Goal: Transaction & Acquisition: Purchase product/service

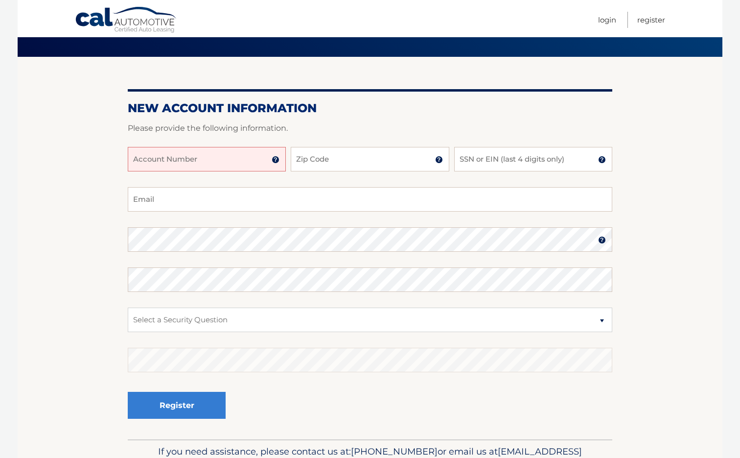
scroll to position [65, 0]
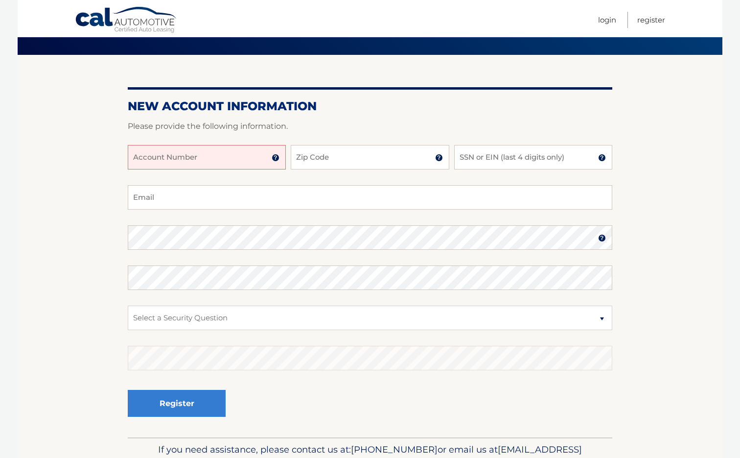
click at [198, 158] on input "Account Number" at bounding box center [207, 157] width 158 height 24
drag, startPoint x: 194, startPoint y: 158, endPoint x: 128, endPoint y: 158, distance: 66.1
click at [128, 158] on input "44455999146" at bounding box center [207, 157] width 158 height 24
type input "44455999146"
click at [313, 157] on input "Zip Code" at bounding box center [370, 157] width 158 height 24
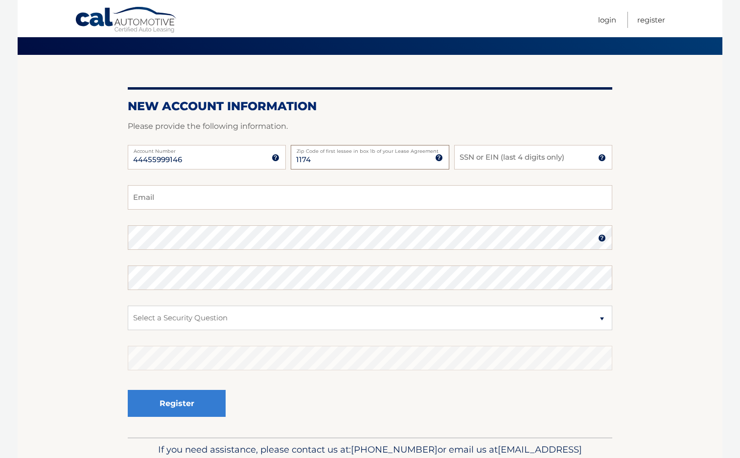
type input "11746"
type input "vmweinstein@gmail.com"
type input "11746"
click at [504, 155] on input "SSN or EIN (last 4 digits only)" at bounding box center [533, 157] width 158 height 24
type input "1607"
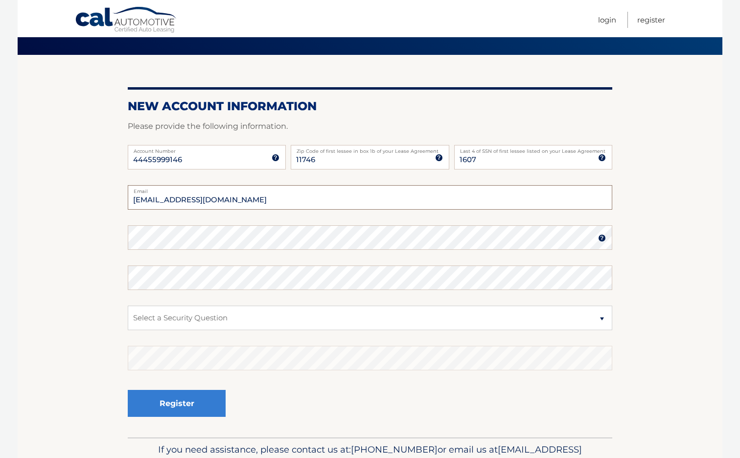
click at [220, 197] on input "vmweinstein@gmail.com" at bounding box center [370, 197] width 485 height 24
type input "226post@gmail.com"
click at [127, 236] on section "New Account Information Please provide the following information. 44455999146 A…" at bounding box center [370, 246] width 705 height 382
click at [228, 250] on fieldset "226post@gmail.com Email Password Password should be a minimum of 6 characters a…" at bounding box center [370, 311] width 485 height 252
click at [372, 316] on select "Select a Security Question What was the name of your elementary school? What is…" at bounding box center [370, 317] width 485 height 24
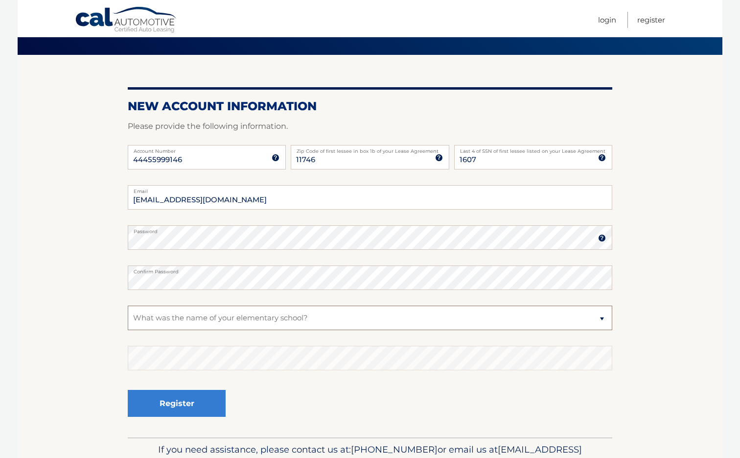
click at [128, 305] on select "Select a Security Question What was the name of your elementary school? What is…" at bounding box center [370, 317] width 485 height 24
click at [606, 319] on select "Select a Security Question What was the name of your elementary school? What is…" at bounding box center [370, 317] width 485 height 24
select select "5"
click at [128, 305] on select "Select a Security Question What was the name of your elementary school? What is…" at bounding box center [370, 317] width 485 height 24
click at [107, 361] on section "New Account Information Please provide the following information. 44455999146 A…" at bounding box center [370, 246] width 705 height 382
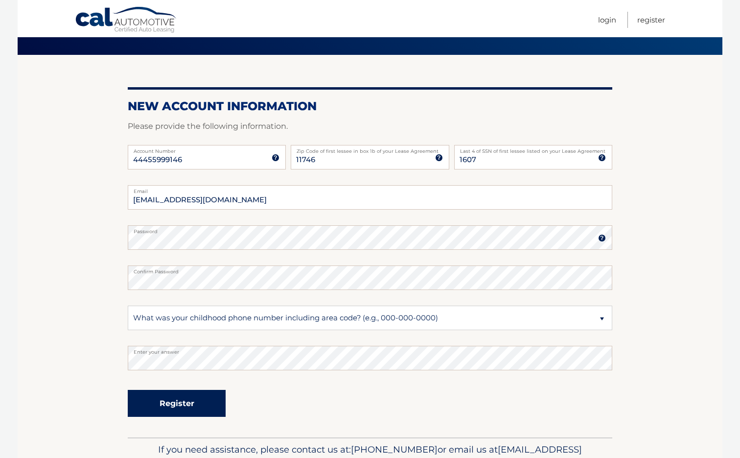
click at [198, 407] on button "Register" at bounding box center [177, 403] width 98 height 27
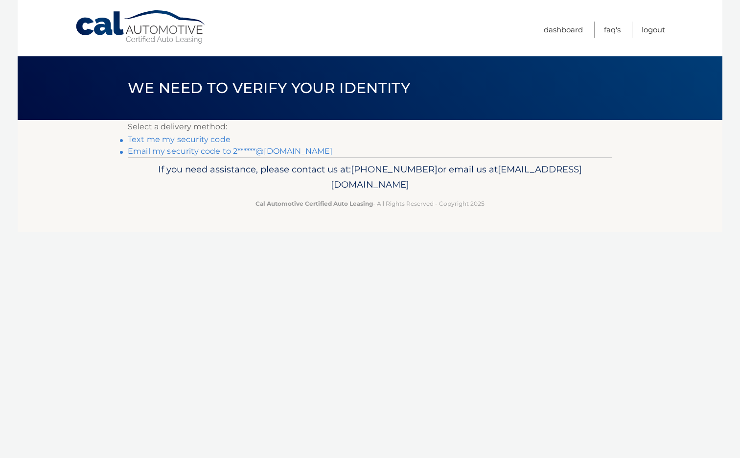
click at [179, 140] on link "Text me my security code" at bounding box center [179, 139] width 103 height 9
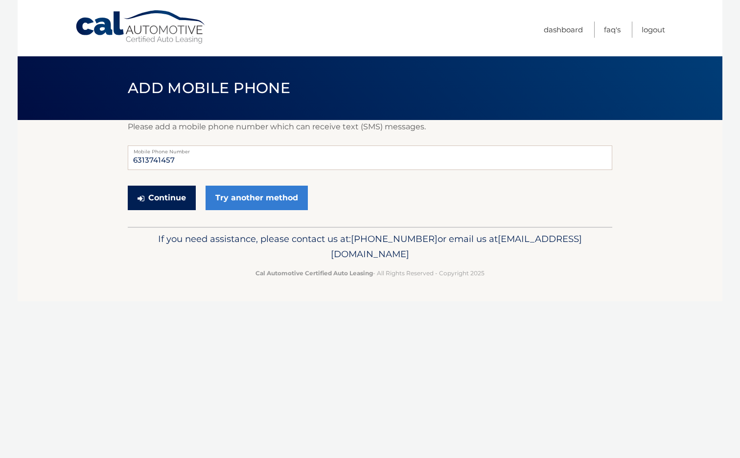
click at [158, 197] on button "Continue" at bounding box center [162, 197] width 68 height 24
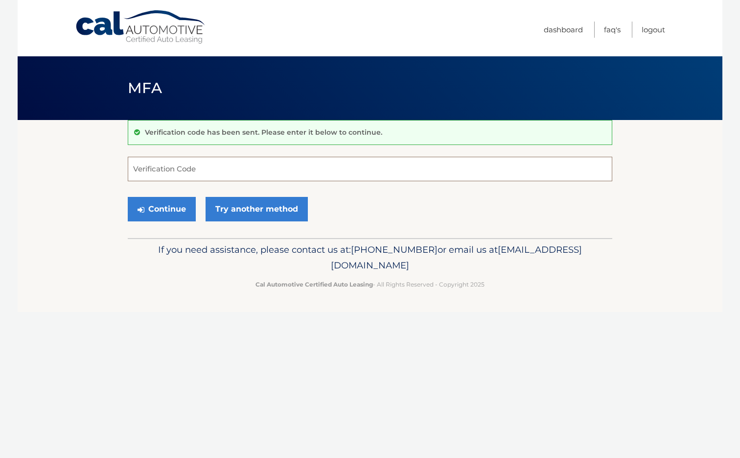
click at [171, 173] on input "Verification Code" at bounding box center [370, 169] width 485 height 24
type input "899620"
click at [157, 206] on button "Continue" at bounding box center [162, 209] width 68 height 24
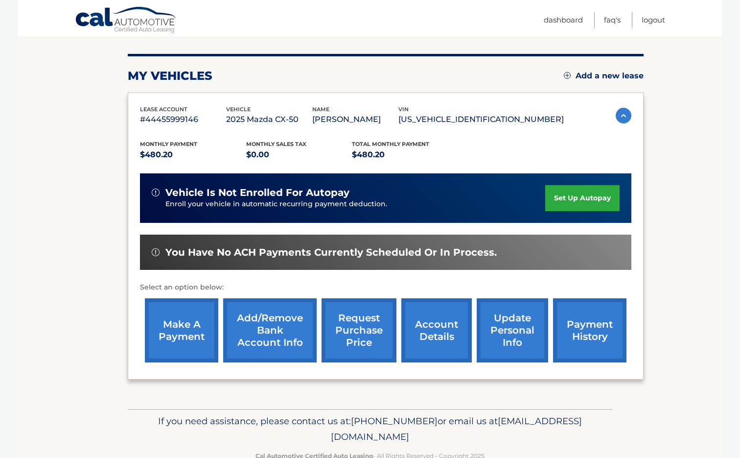
scroll to position [111, 0]
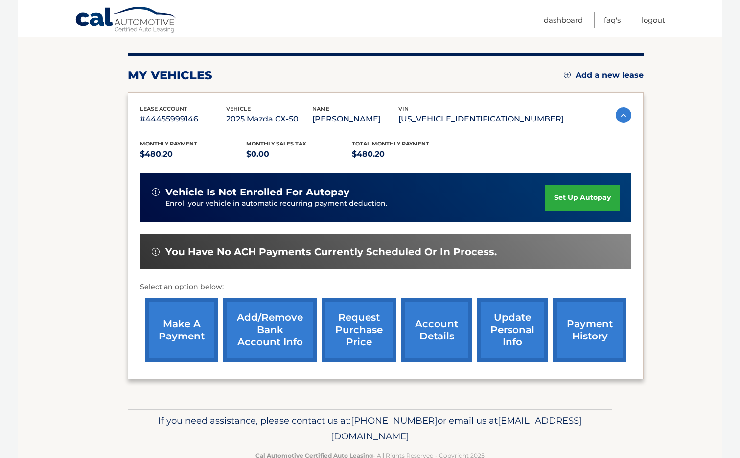
click at [182, 331] on link "make a payment" at bounding box center [181, 330] width 73 height 64
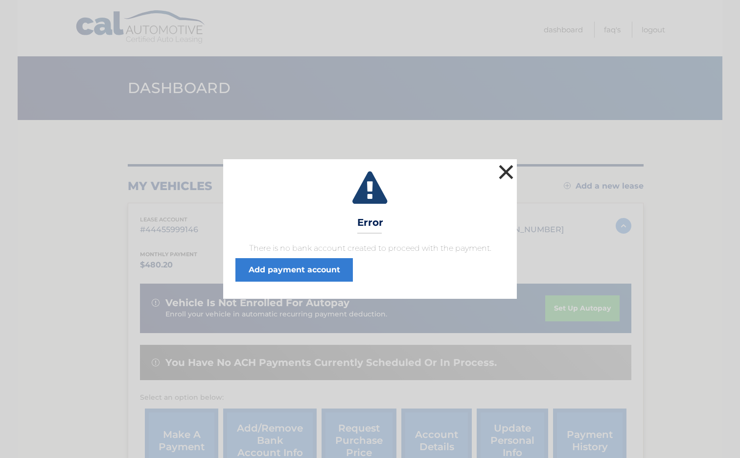
click at [511, 170] on button "×" at bounding box center [506, 172] width 20 height 20
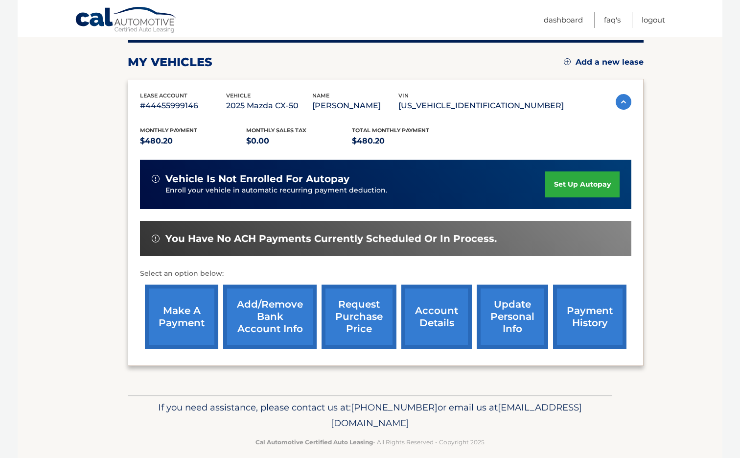
scroll to position [136, 0]
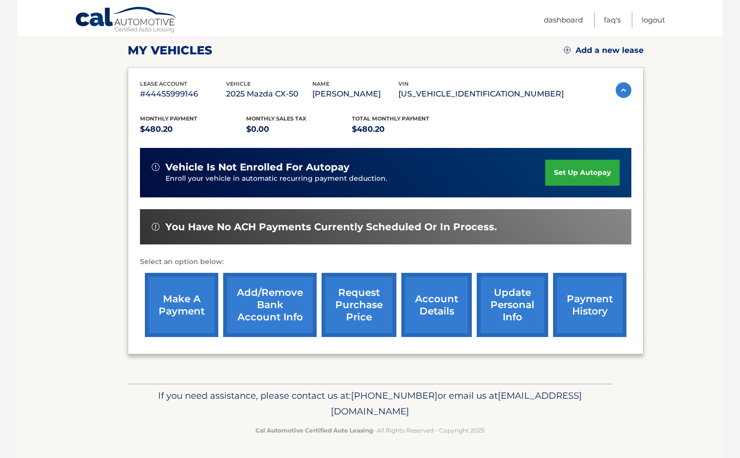
click at [273, 300] on link "Add/Remove bank account info" at bounding box center [269, 305] width 93 height 64
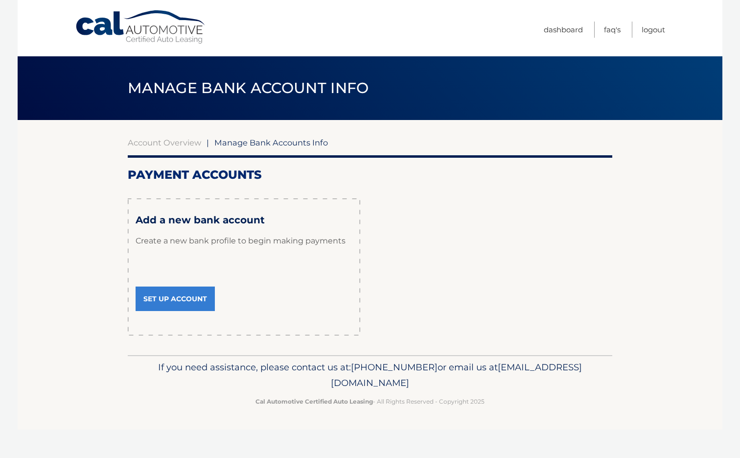
click at [179, 298] on link "Set Up Account" at bounding box center [175, 298] width 79 height 24
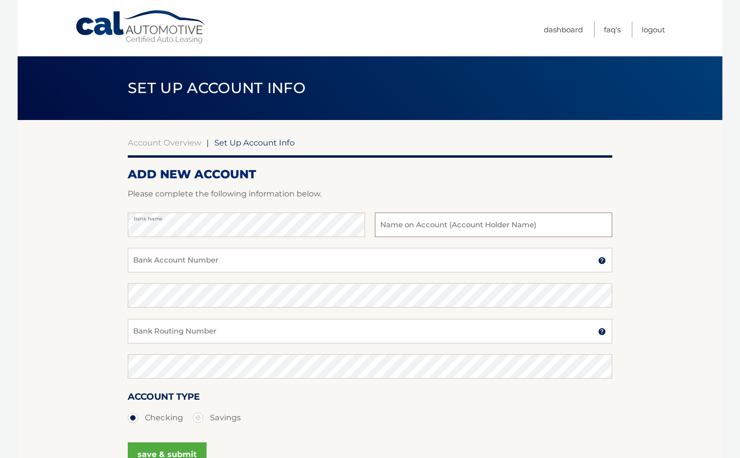
click at [400, 221] on input "text" at bounding box center [493, 224] width 237 height 24
type input "[PERSON_NAME]"
click at [177, 264] on input "Bank Account Number" at bounding box center [370, 260] width 485 height 24
type input "636232162"
click at [153, 331] on input "Bank Routing Number" at bounding box center [370, 331] width 485 height 24
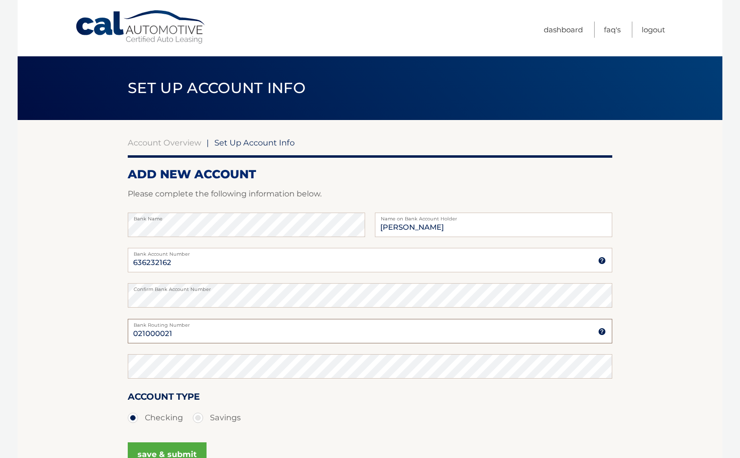
scroll to position [16, 0]
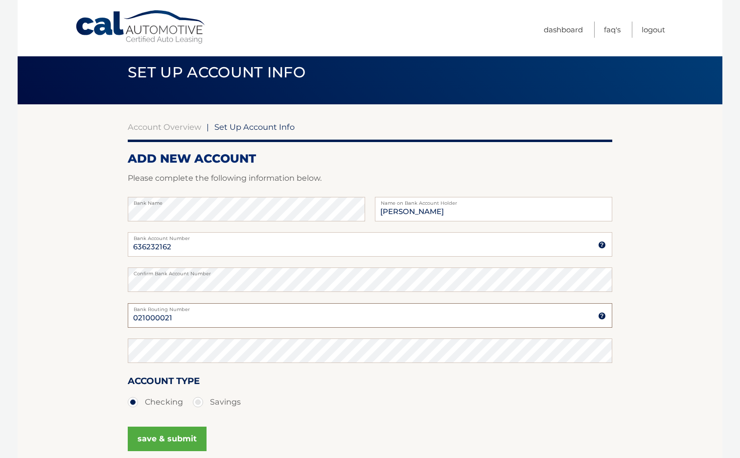
type input "021000021"
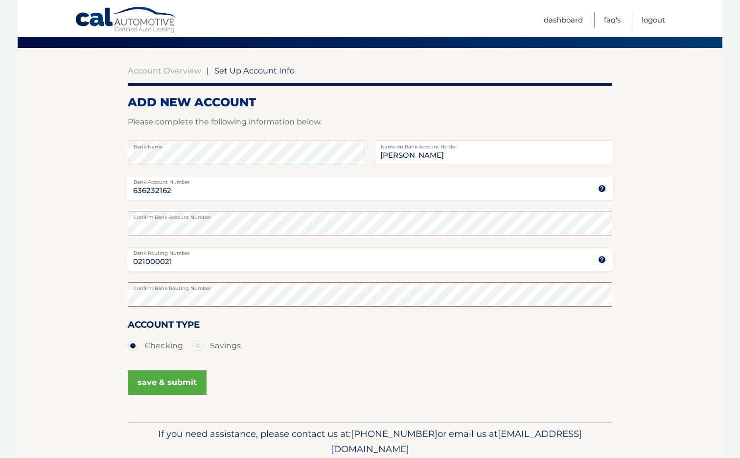
scroll to position [73, 0]
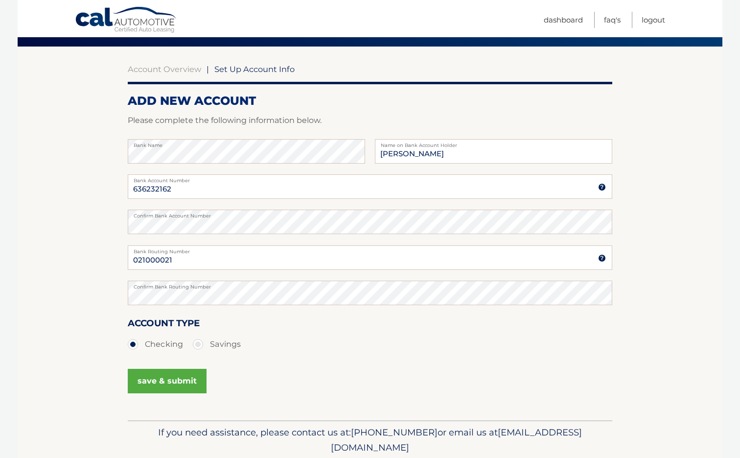
click at [171, 384] on button "save & submit" at bounding box center [167, 381] width 79 height 24
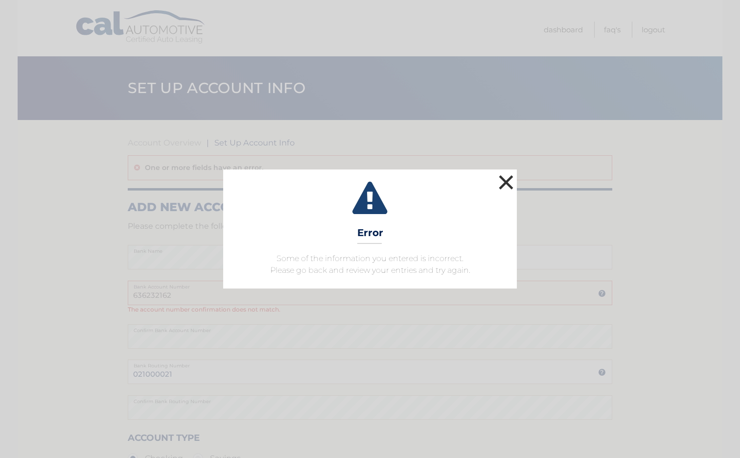
click at [505, 180] on button "×" at bounding box center [506, 182] width 20 height 20
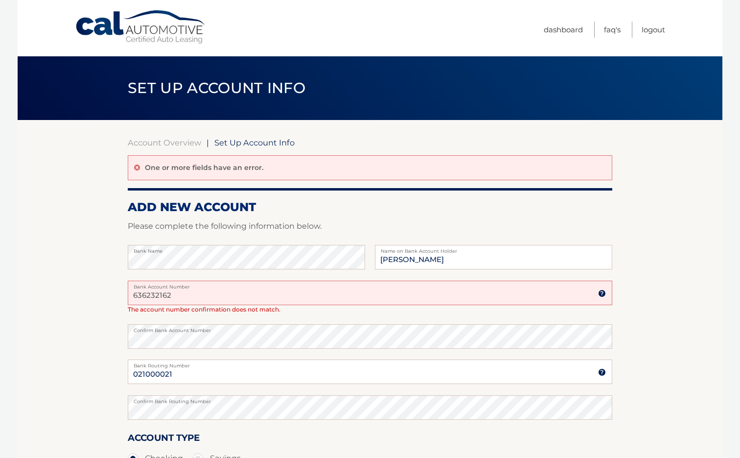
click at [194, 296] on input "636232162" at bounding box center [370, 292] width 485 height 24
drag, startPoint x: 191, startPoint y: 294, endPoint x: 118, endPoint y: 295, distance: 73.4
click at [118, 295] on section "Account Overview | Set Up Account Info One or more fields have an error. ADD NE…" at bounding box center [370, 327] width 705 height 415
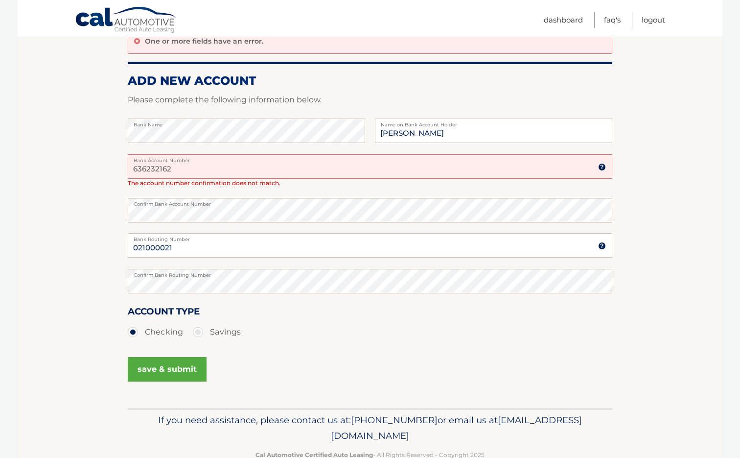
scroll to position [151, 0]
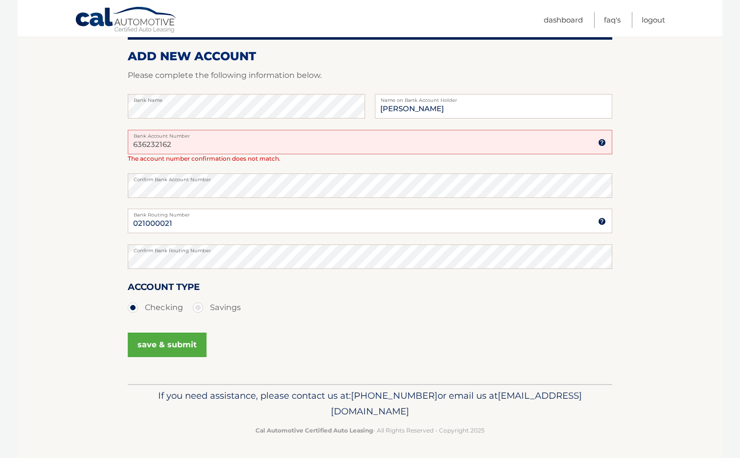
click at [155, 347] on button "save & submit" at bounding box center [167, 344] width 79 height 24
click at [169, 344] on button "save & submit" at bounding box center [167, 344] width 79 height 24
click at [348, 342] on div "save & submit" at bounding box center [370, 350] width 485 height 44
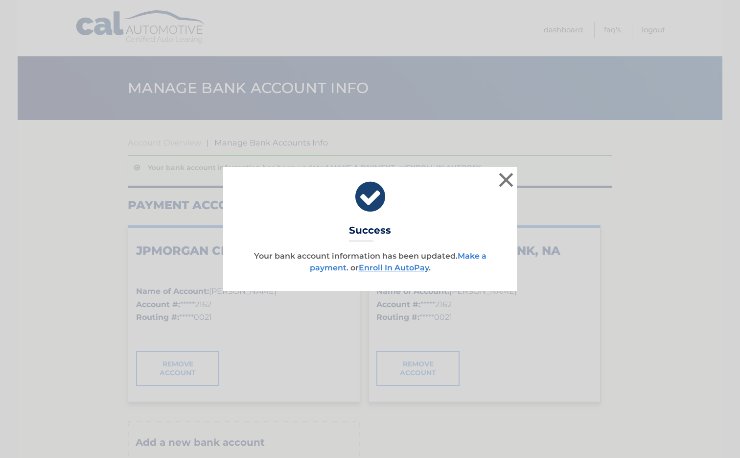
click at [330, 265] on link "Make a payment" at bounding box center [398, 261] width 177 height 21
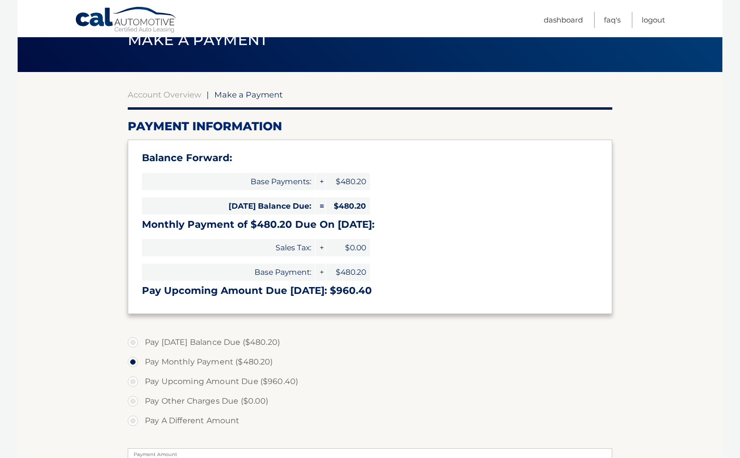
scroll to position [51, 0]
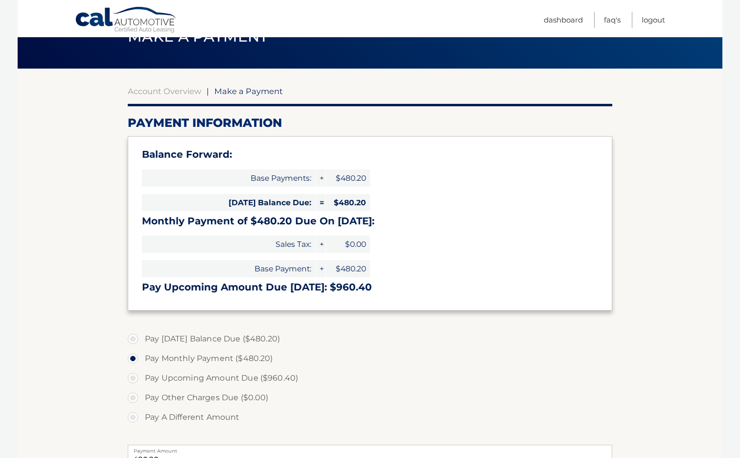
click at [136, 340] on label "Pay Today's Balance Due ($480.20)" at bounding box center [370, 339] width 485 height 20
click at [136, 340] on input "Pay Today's Balance Due ($480.20)" at bounding box center [137, 337] width 10 height 16
radio input "true"
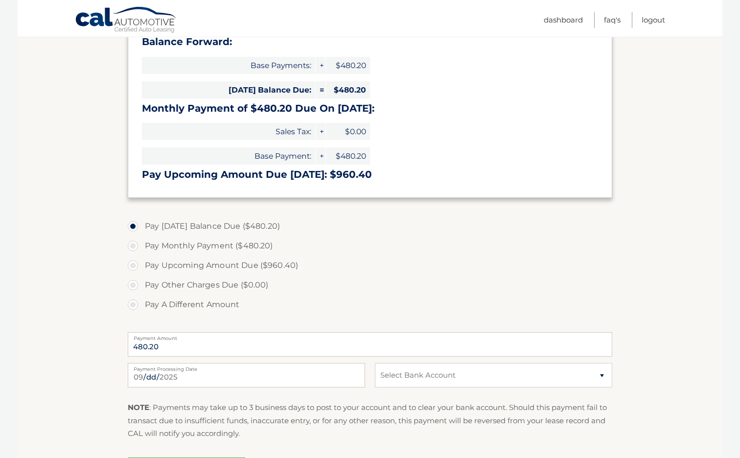
scroll to position [179, 0]
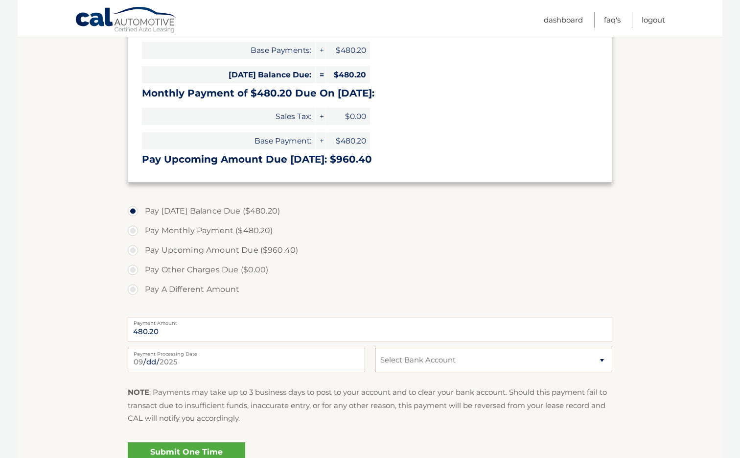
click at [600, 358] on select "Select Bank Account Checking JPMORGAN CHASE BANK, NA *****2162 Checking JPMORGA…" at bounding box center [493, 359] width 237 height 24
select select "Nzk4YWQ1YmYtNzhmYi00NzFlLThkNmItMTEwM2UyZjdhYjg2"
click at [375, 347] on select "Select Bank Account Checking JPMORGAN CHASE BANK, NA *****2162 Checking JPMORGA…" at bounding box center [493, 359] width 237 height 24
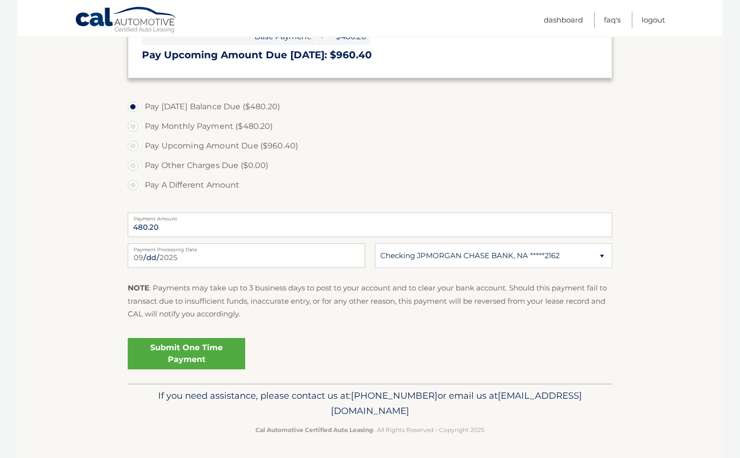
click at [196, 350] on link "Submit One Time Payment" at bounding box center [186, 353] width 117 height 31
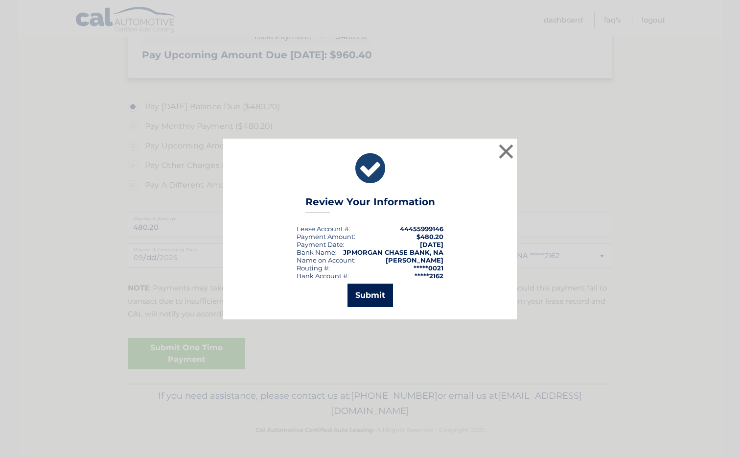
click at [374, 292] on button "Submit" at bounding box center [370, 294] width 46 height 23
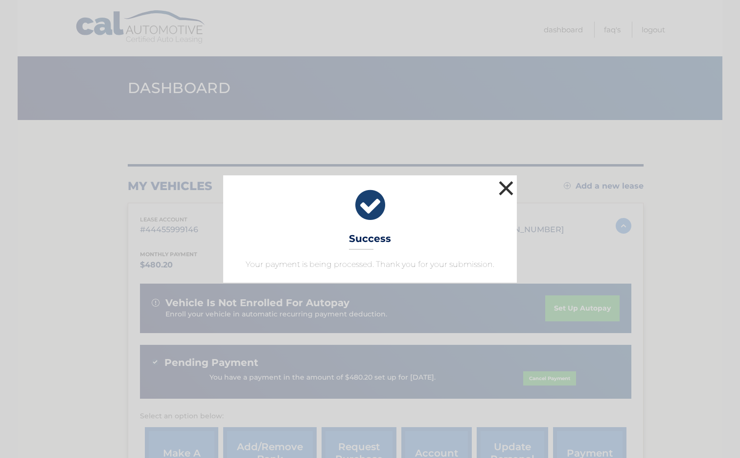
click at [507, 185] on button "×" at bounding box center [506, 188] width 20 height 20
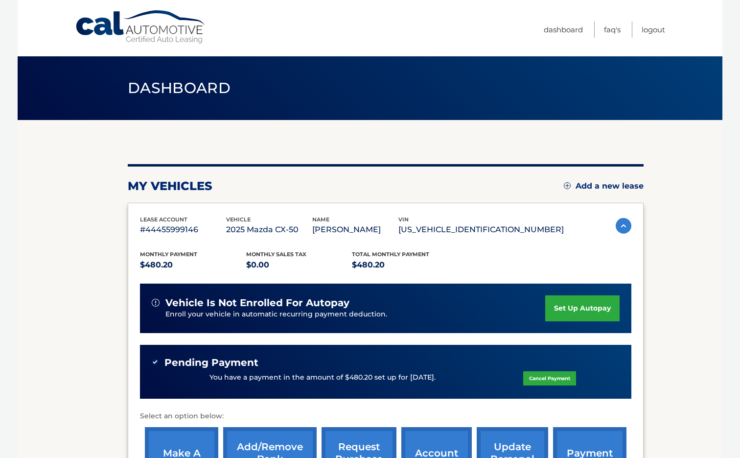
click at [440, 172] on div "my vehicles Add a new lease lease account #44455999146 vehicle 2025 Mazda CX-50…" at bounding box center [386, 336] width 516 height 344
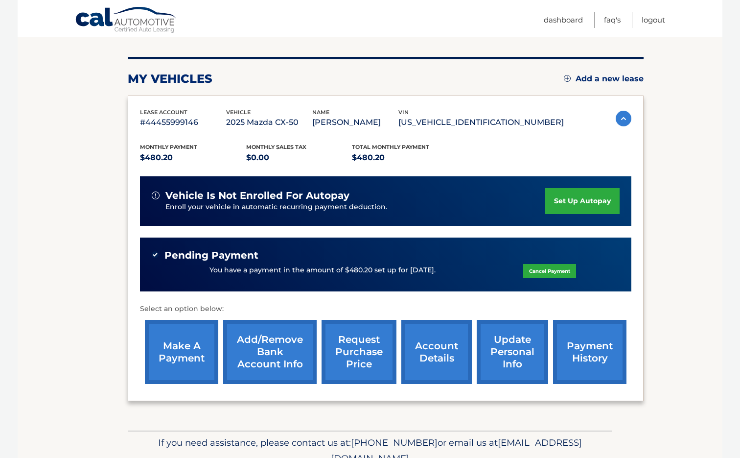
scroll to position [137, 0]
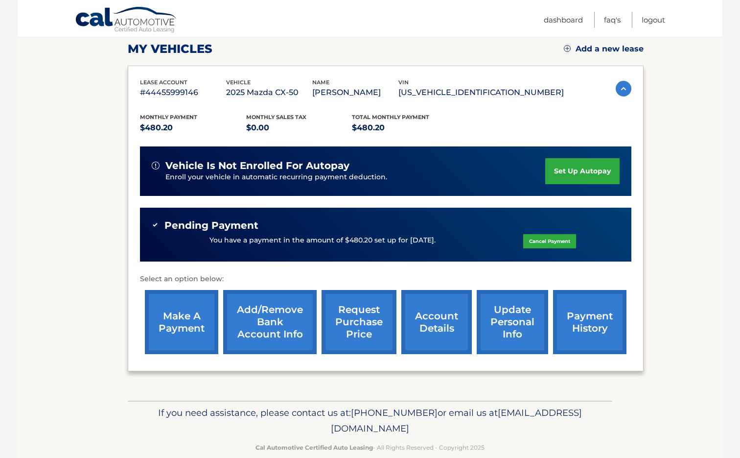
click at [282, 313] on link "Add/Remove bank account info" at bounding box center [269, 322] width 93 height 64
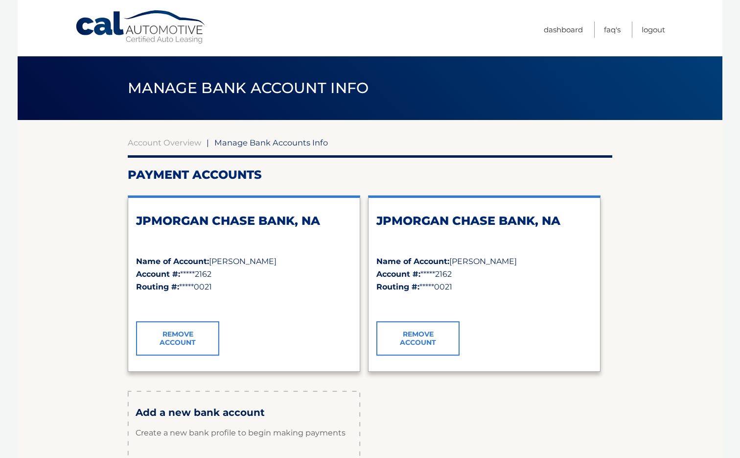
click at [412, 342] on link "Remove Account" at bounding box center [417, 338] width 83 height 34
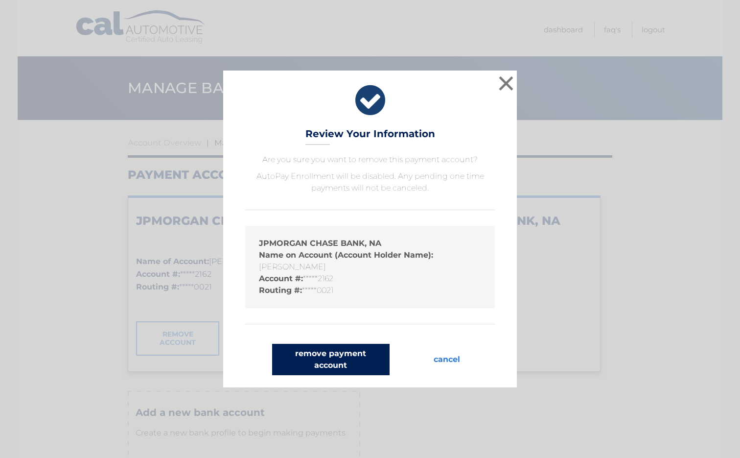
click at [332, 358] on button "remove payment account" at bounding box center [330, 359] width 117 height 31
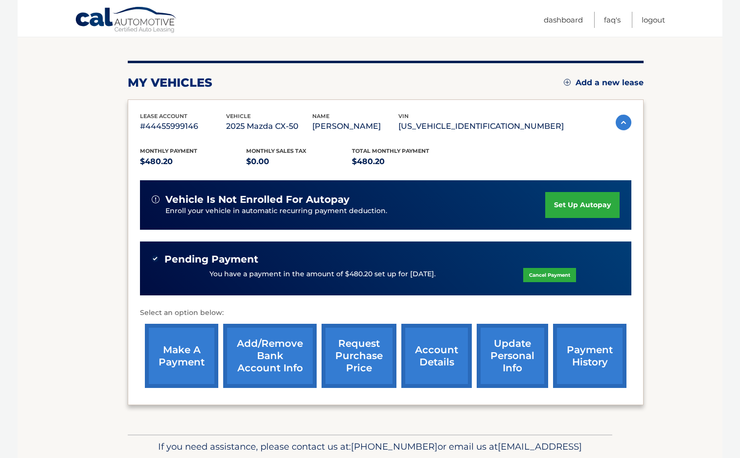
scroll to position [141, 0]
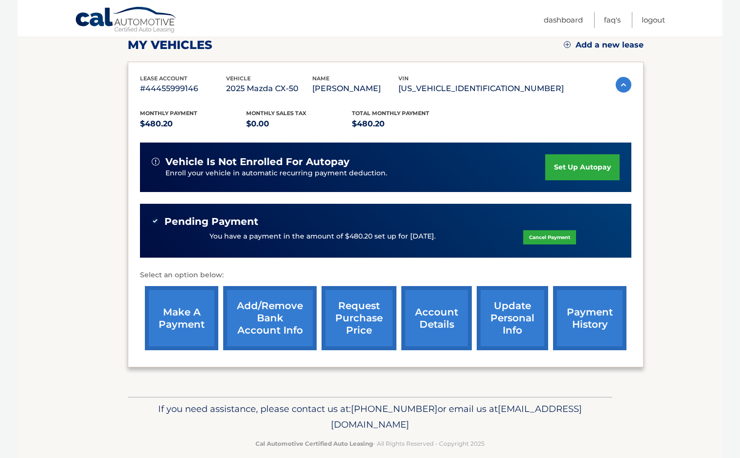
click at [284, 325] on link "Add/Remove bank account info" at bounding box center [269, 318] width 93 height 64
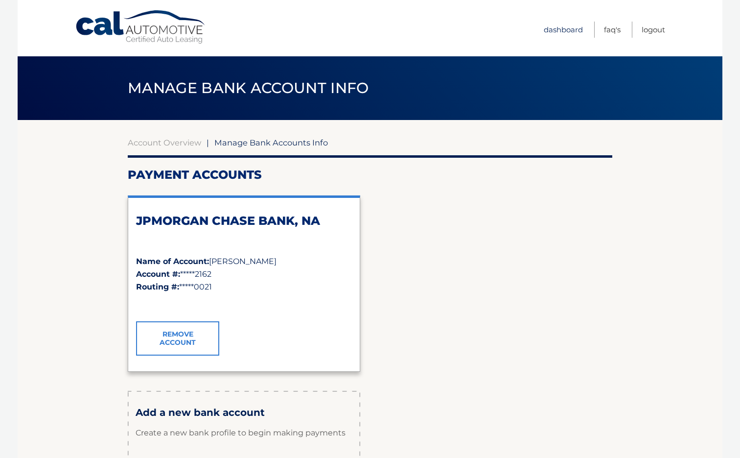
click at [562, 28] on link "Dashboard" at bounding box center [563, 30] width 39 height 16
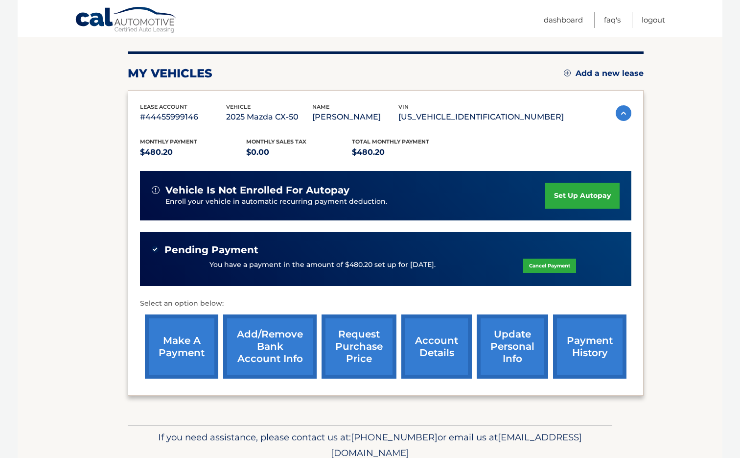
scroll to position [127, 0]
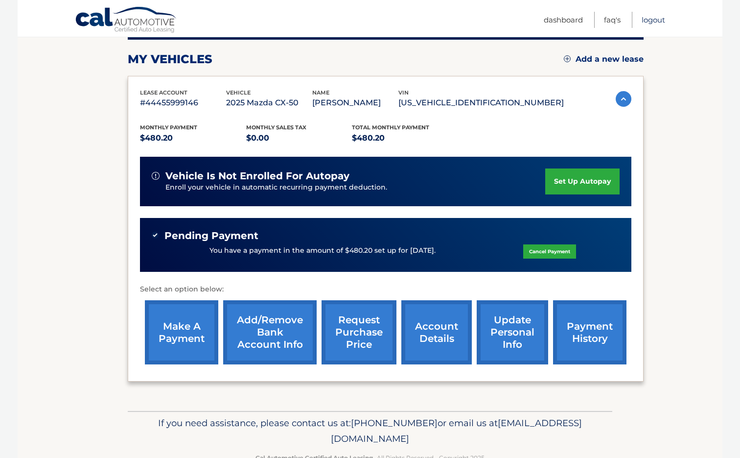
drag, startPoint x: 660, startPoint y: 20, endPoint x: 664, endPoint y: 24, distance: 5.9
click at [659, 20] on link "Logout" at bounding box center [653, 20] width 23 height 16
